Goal: Transaction & Acquisition: Purchase product/service

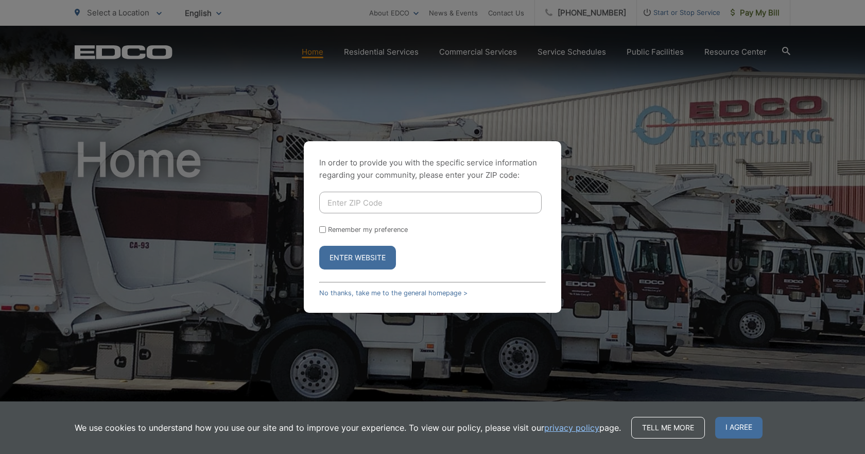
click at [373, 199] on input "Enter ZIP Code" at bounding box center [430, 203] width 222 height 22
type input "92084"
click at [356, 263] on button "Enter Website" at bounding box center [357, 258] width 77 height 24
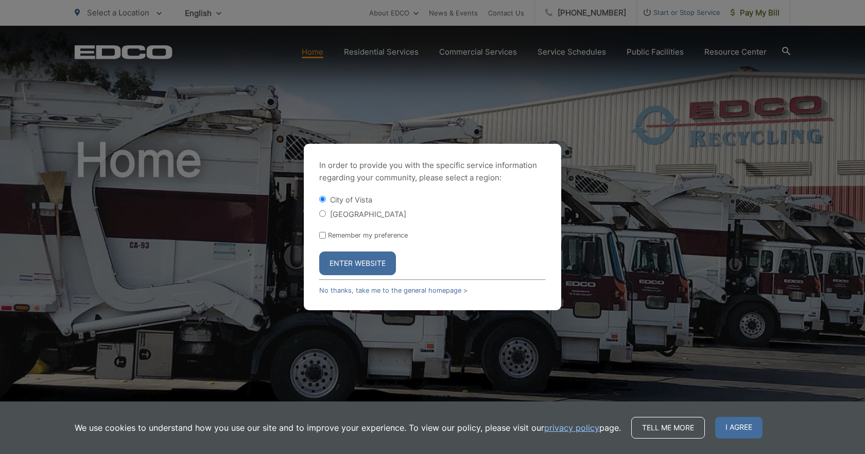
click at [352, 255] on button "Enter Website" at bounding box center [357, 263] width 77 height 24
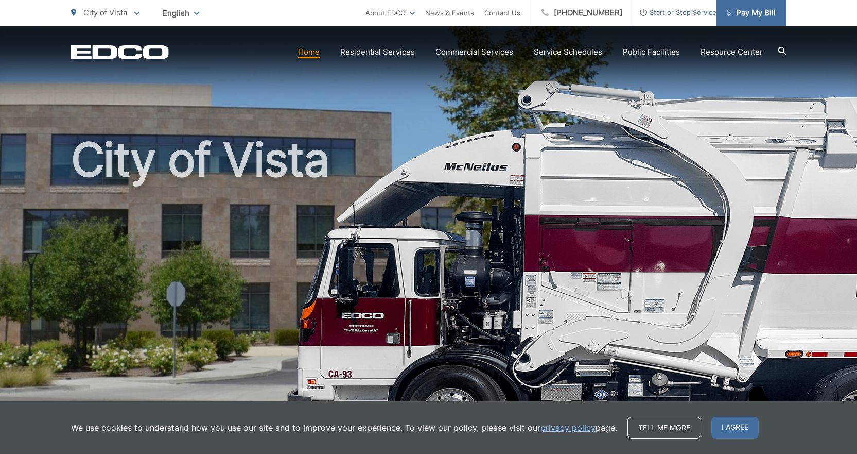
click at [735, 11] on span "Pay My Bill" at bounding box center [751, 13] width 49 height 12
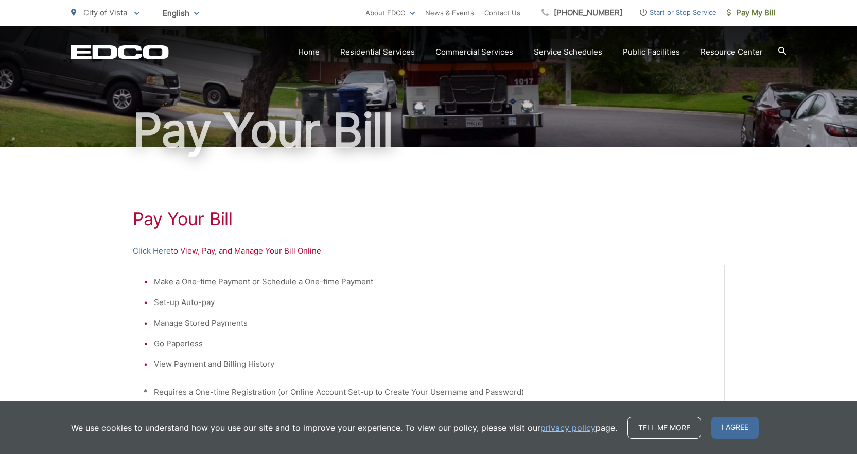
scroll to position [154, 0]
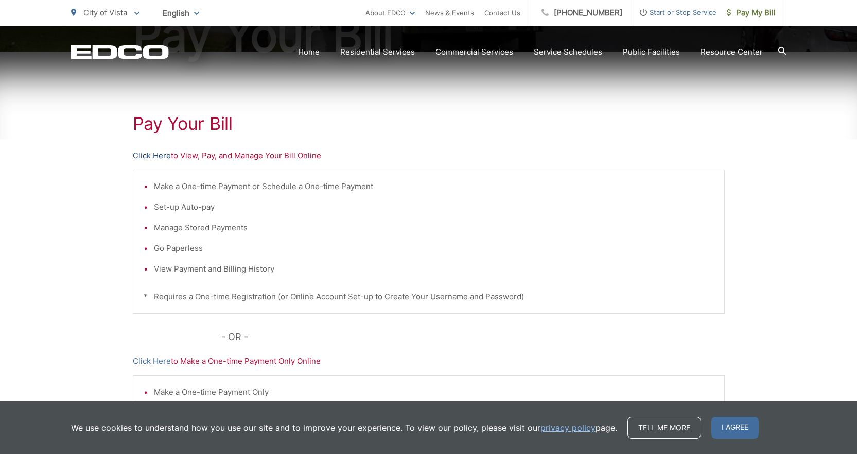
click at [150, 159] on link "Click Here" at bounding box center [152, 155] width 38 height 12
